Goal: Navigation & Orientation: Find specific page/section

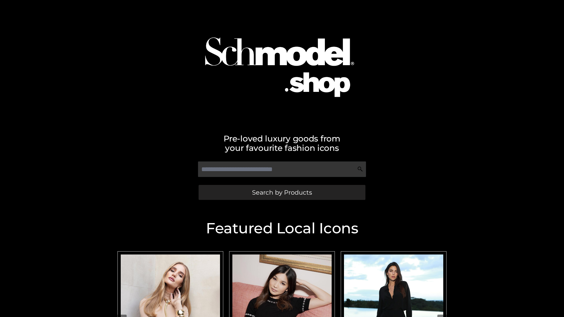
click at [282, 193] on span "Search by Products" at bounding box center [282, 193] width 60 height 6
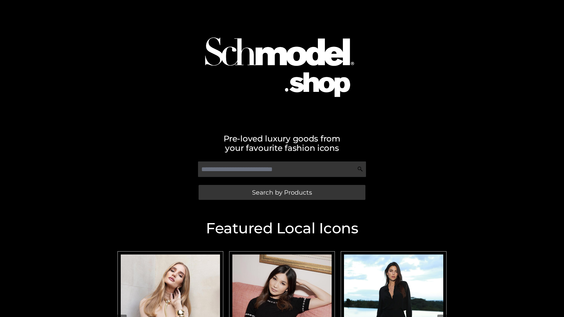
click at [282, 193] on span "Search by Products" at bounding box center [282, 193] width 60 height 6
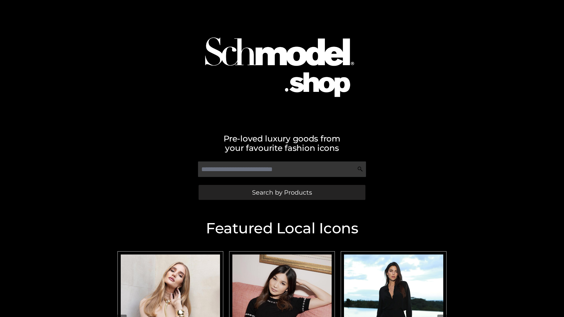
click at [282, 193] on span "Search by Products" at bounding box center [282, 193] width 60 height 6
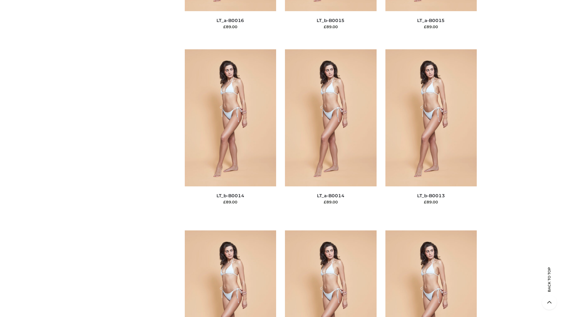
scroll to position [2091, 0]
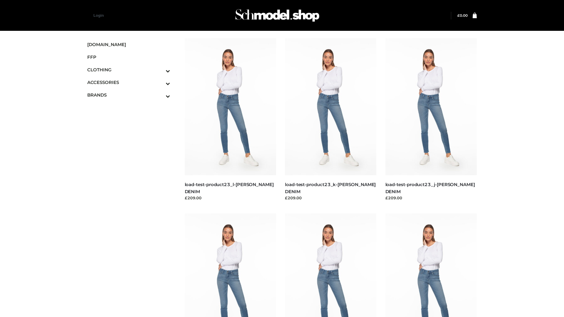
scroll to position [516, 0]
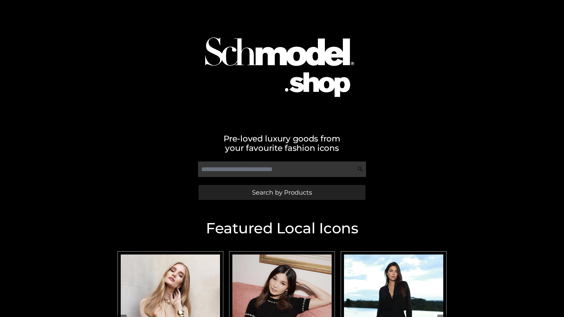
click at [282, 193] on span "Search by Products" at bounding box center [282, 193] width 60 height 6
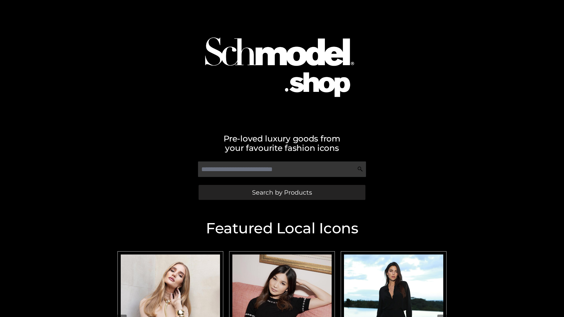
click at [282, 193] on span "Search by Products" at bounding box center [282, 193] width 60 height 6
